Goal: Task Accomplishment & Management: Use online tool/utility

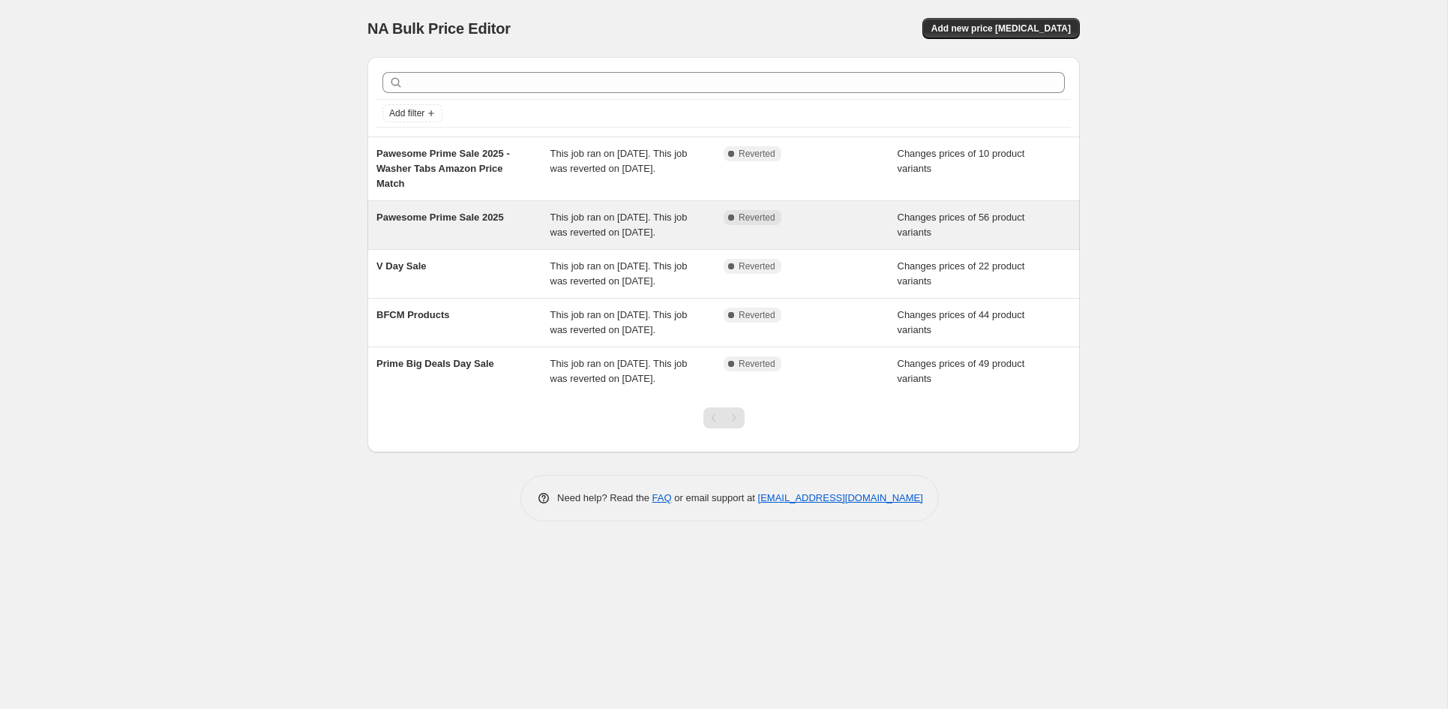
click at [444, 235] on div "Pawesome Prime Sale 2025" at bounding box center [463, 225] width 174 height 30
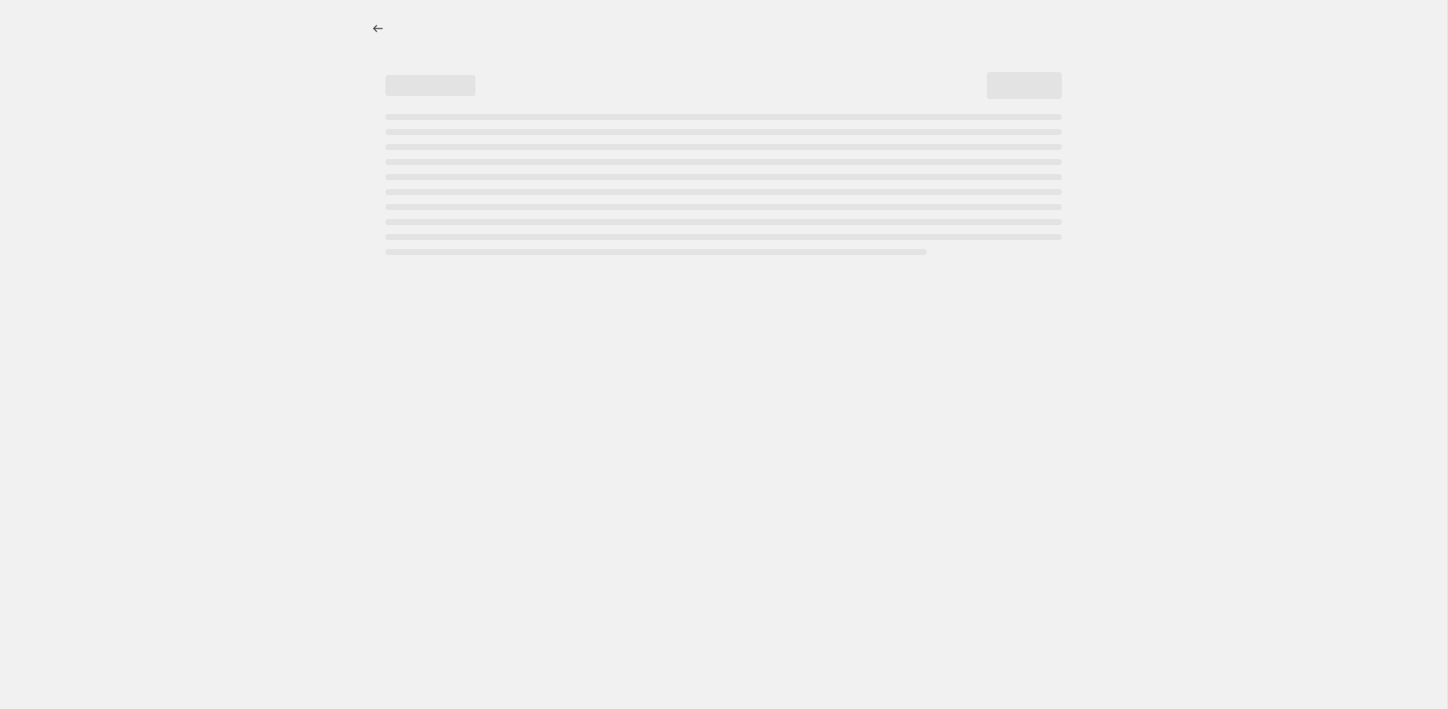
select select "product_status"
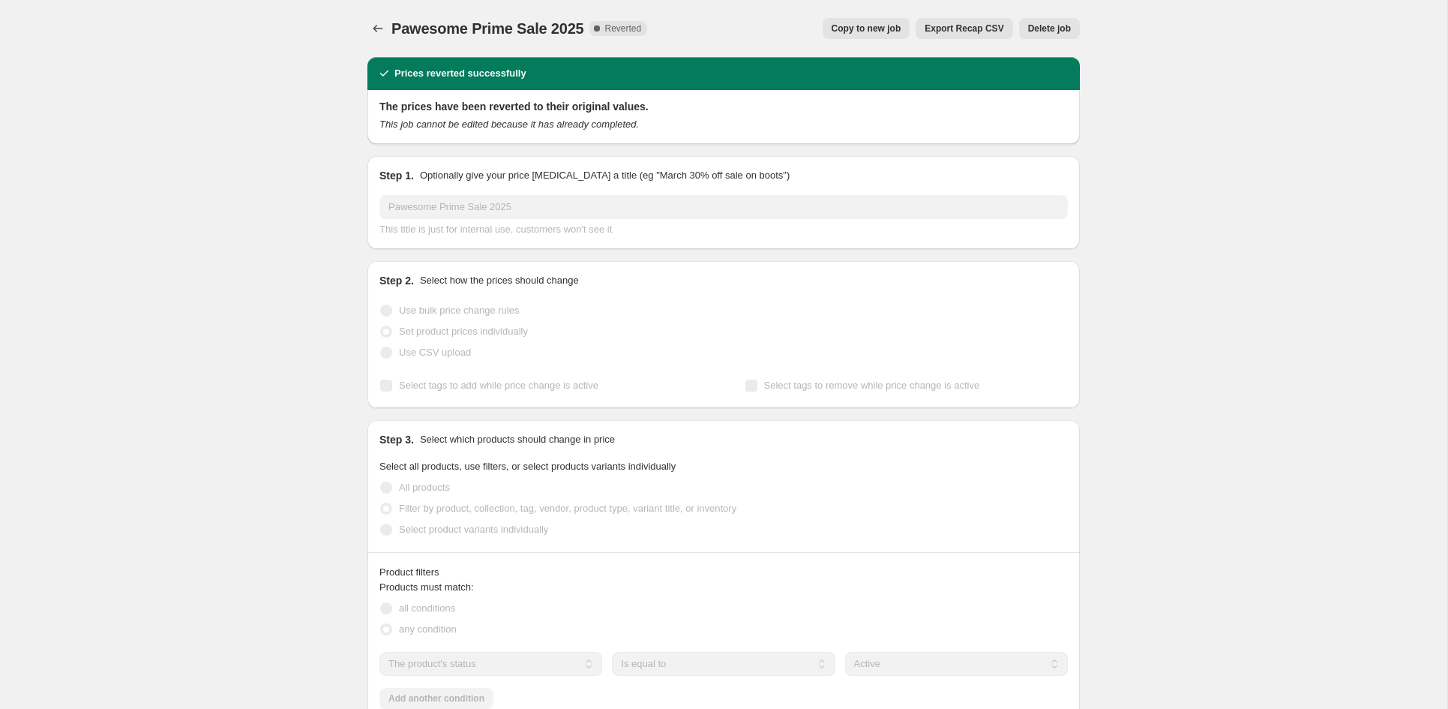
click at [985, 28] on span "Export Recap CSV" at bounding box center [964, 28] width 79 height 12
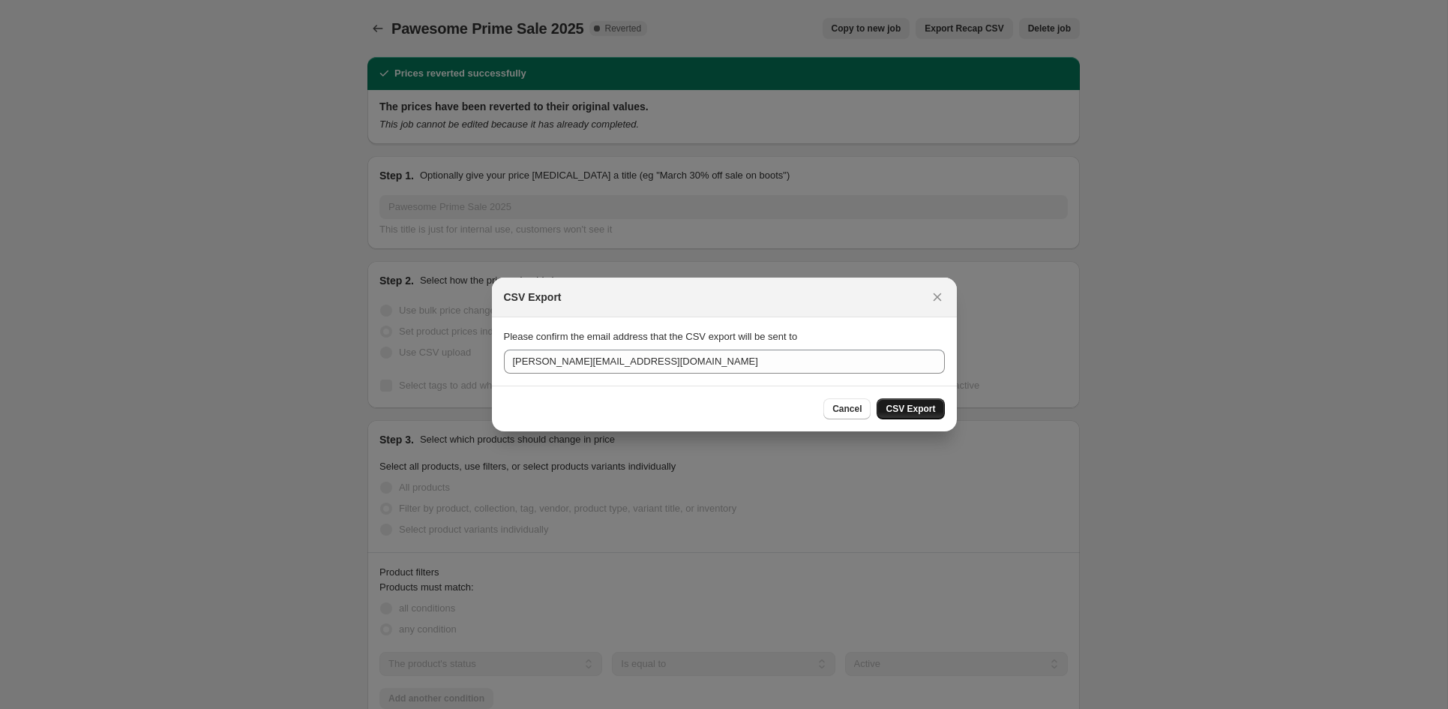
click at [907, 406] on span "CSV Export" at bounding box center [910, 409] width 49 height 12
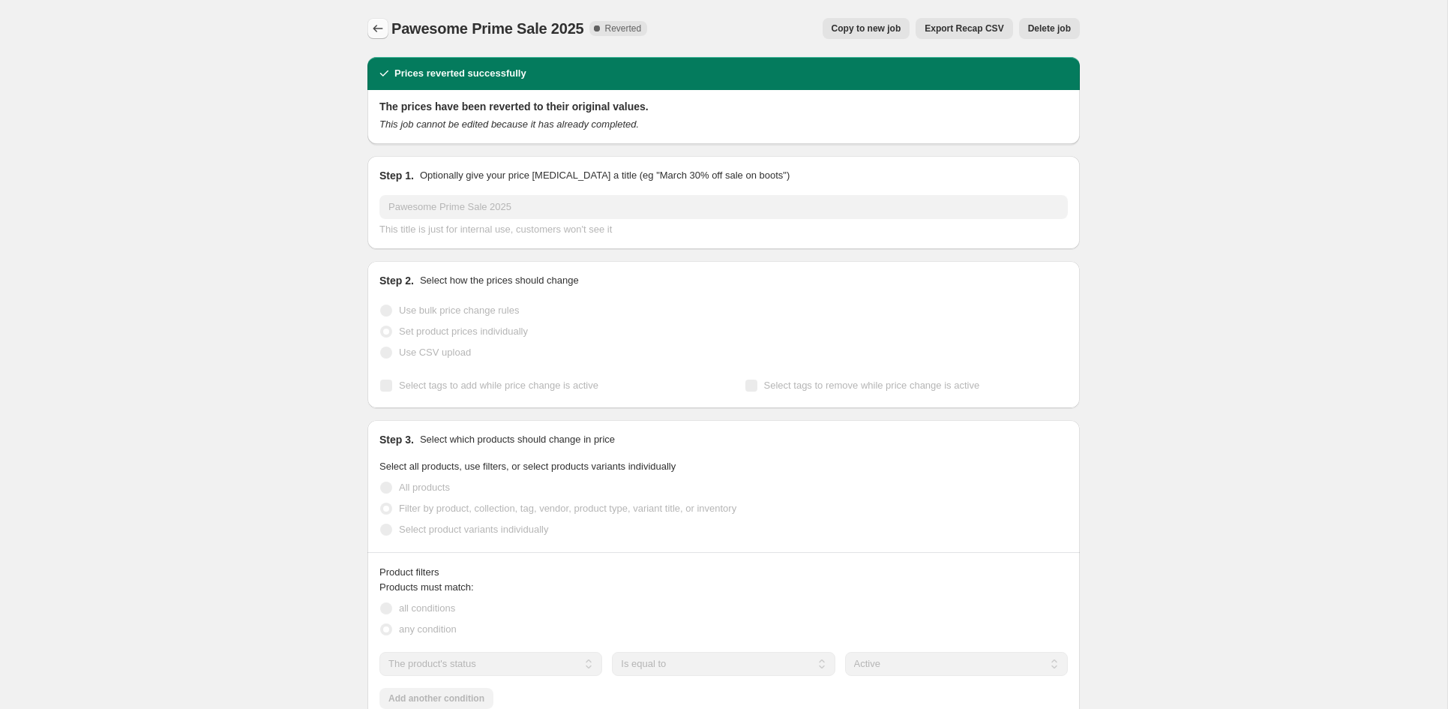
click at [382, 31] on icon "Price change jobs" at bounding box center [377, 28] width 15 height 15
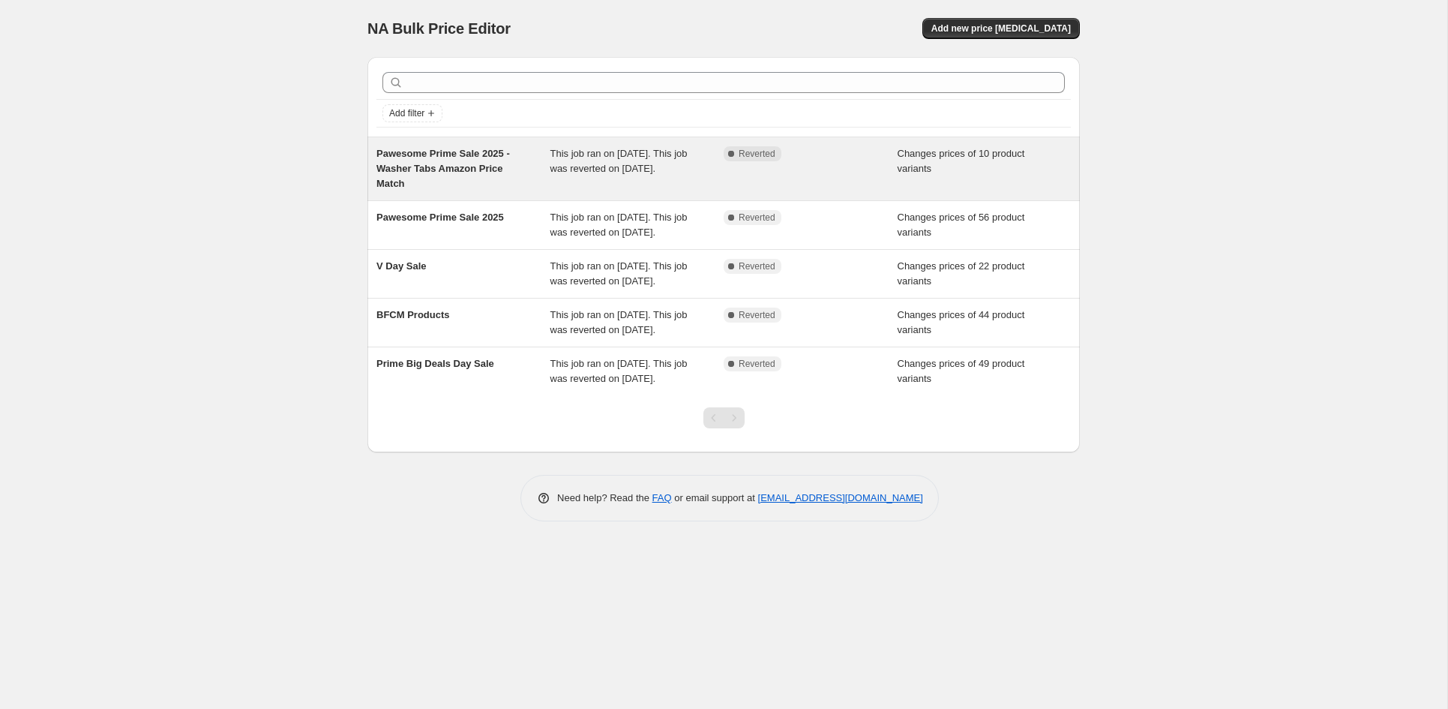
click at [512, 169] on div "Pawesome Prime Sale 2025 - Washer Tabs Amazon Price Match" at bounding box center [463, 168] width 174 height 45
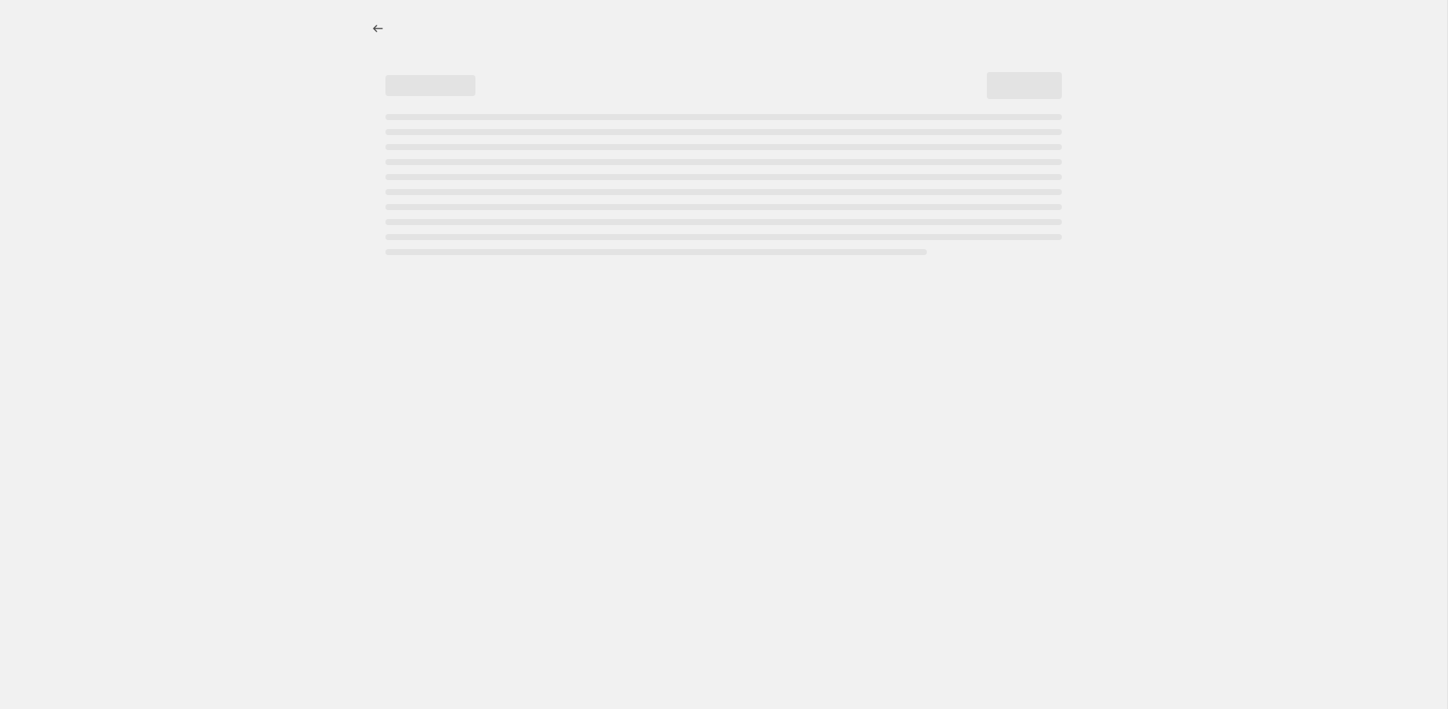
select select "collection"
